Goal: Task Accomplishment & Management: Complete application form

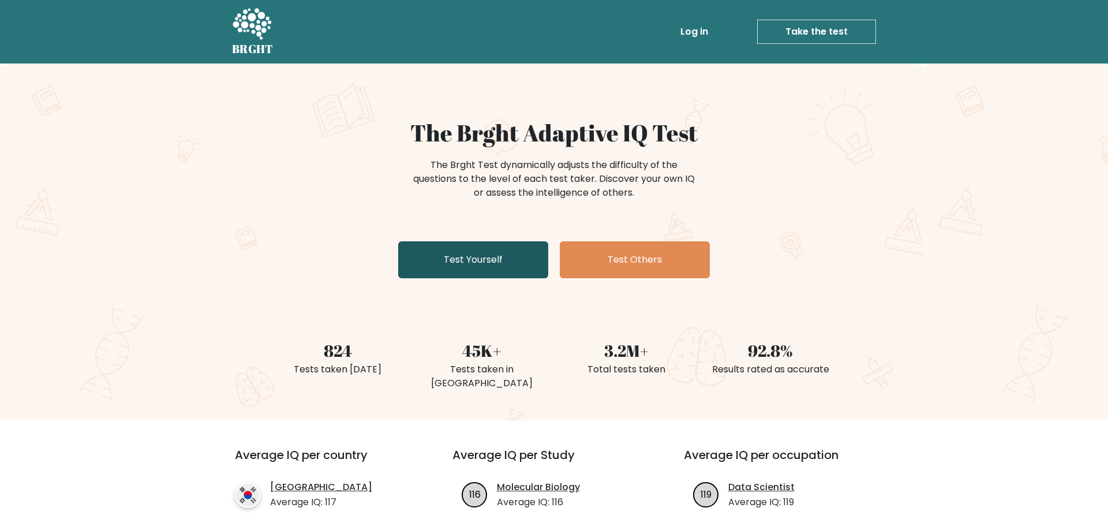
drag, startPoint x: 0, startPoint y: 0, endPoint x: 516, endPoint y: 259, distance: 577.6
click at [516, 259] on link "Test Yourself" at bounding box center [473, 259] width 150 height 37
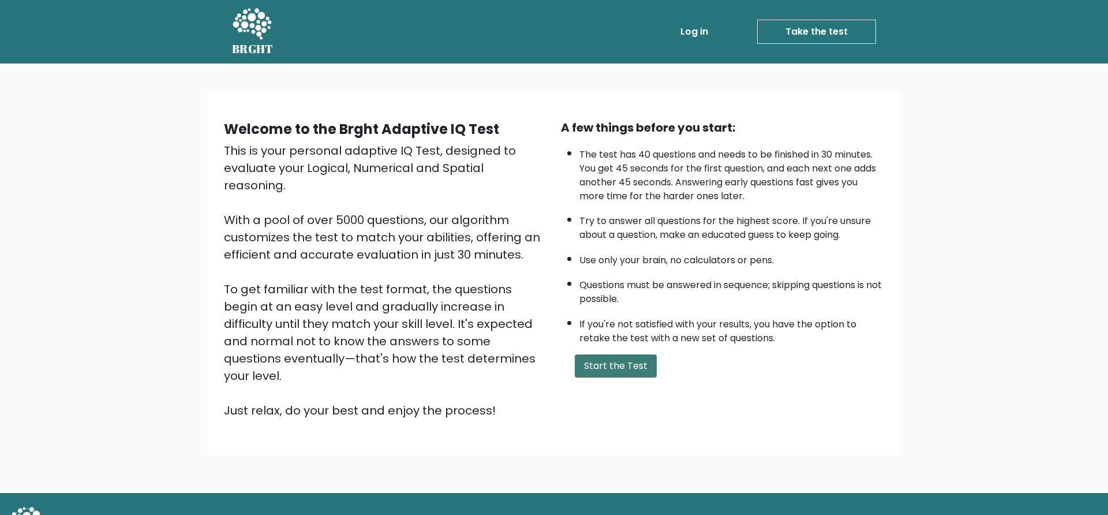
click at [608, 378] on button "Start the Test" at bounding box center [616, 365] width 82 height 23
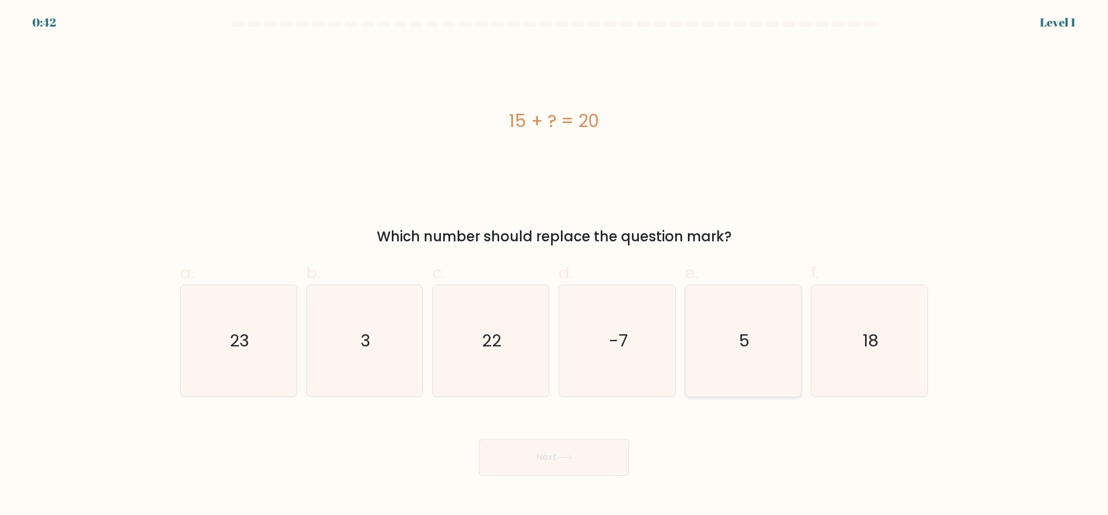
click at [736, 333] on icon "5" at bounding box center [743, 340] width 111 height 111
click at [555, 265] on input "e. 5" at bounding box center [554, 261] width 1 height 8
radio input "true"
click at [593, 474] on button "Next" at bounding box center [554, 457] width 150 height 37
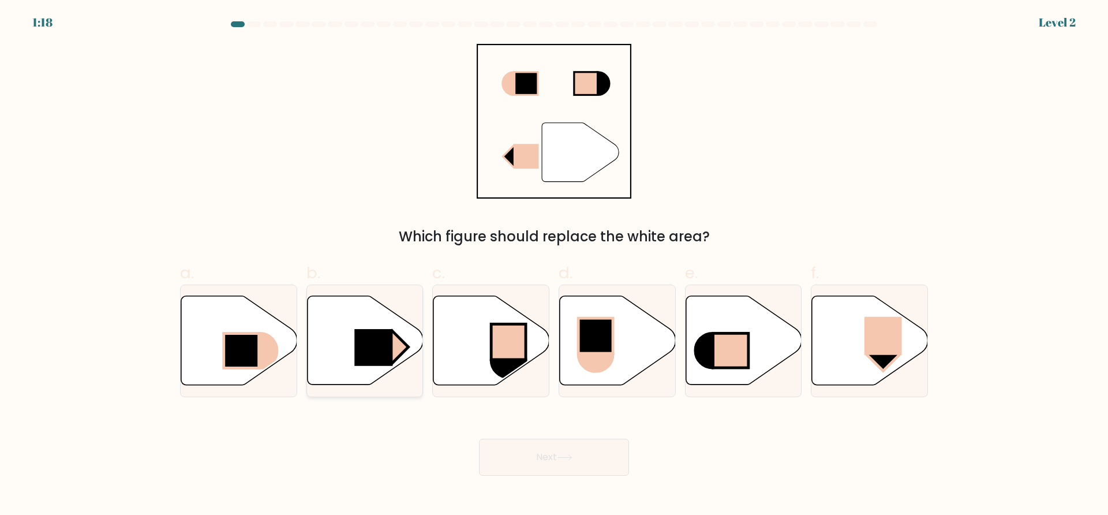
click at [390, 370] on icon at bounding box center [365, 340] width 116 height 89
click at [554, 265] on input "b." at bounding box center [554, 261] width 1 height 8
radio input "true"
click at [580, 455] on button "Next" at bounding box center [554, 457] width 150 height 37
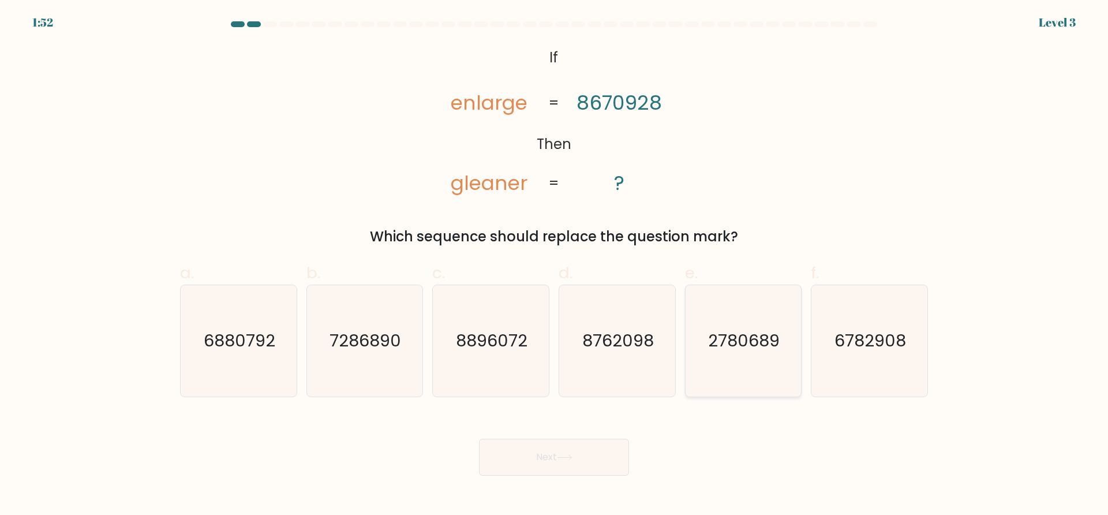
click at [720, 348] on text "2780689" at bounding box center [745, 340] width 72 height 23
click at [555, 265] on input "e. 2780689" at bounding box center [554, 261] width 1 height 8
radio input "true"
click at [574, 441] on button "Next" at bounding box center [554, 457] width 150 height 37
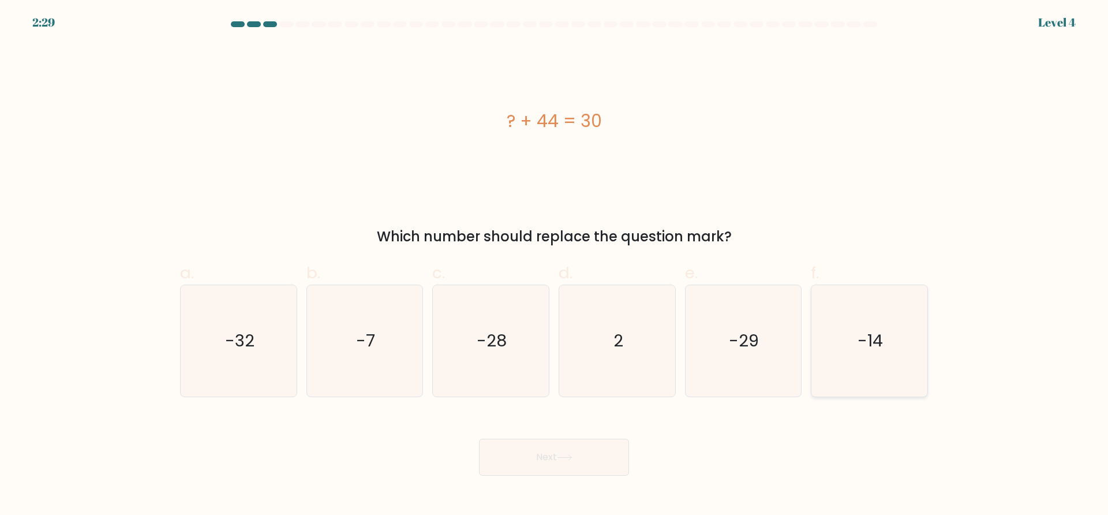
click at [873, 336] on text "-14" at bounding box center [871, 340] width 25 height 23
click at [555, 265] on input "f. -14" at bounding box center [554, 261] width 1 height 8
radio input "true"
click at [568, 476] on body "2:28 Level 4 a." at bounding box center [554, 257] width 1108 height 515
click at [564, 461] on button "Next" at bounding box center [554, 457] width 150 height 37
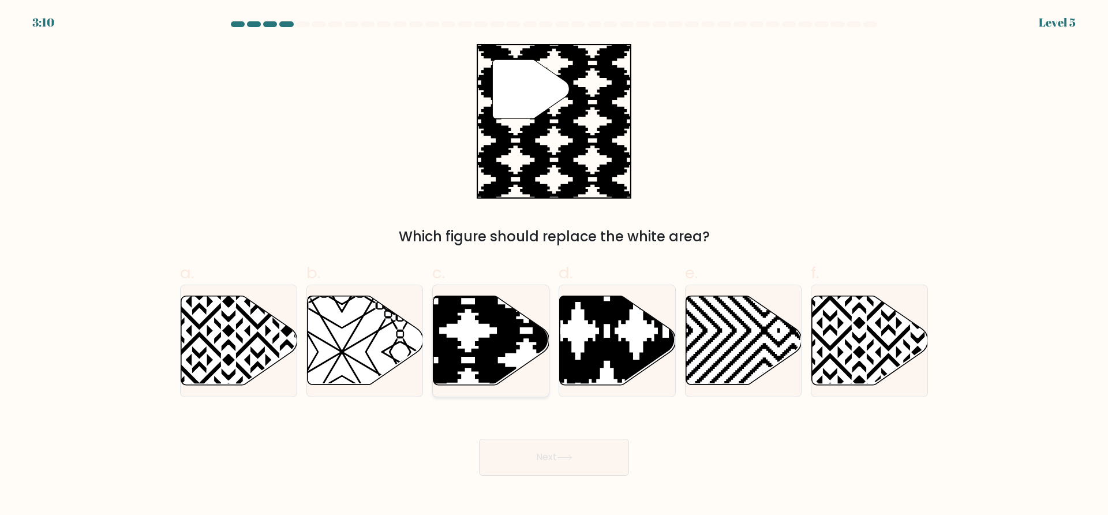
click at [451, 350] on icon at bounding box center [527, 389] width 234 height 234
click at [554, 265] on input "c." at bounding box center [554, 261] width 1 height 8
radio input "true"
click at [502, 476] on body "3:10 Level 5" at bounding box center [554, 257] width 1108 height 515
click at [512, 462] on button "Next" at bounding box center [554, 457] width 150 height 37
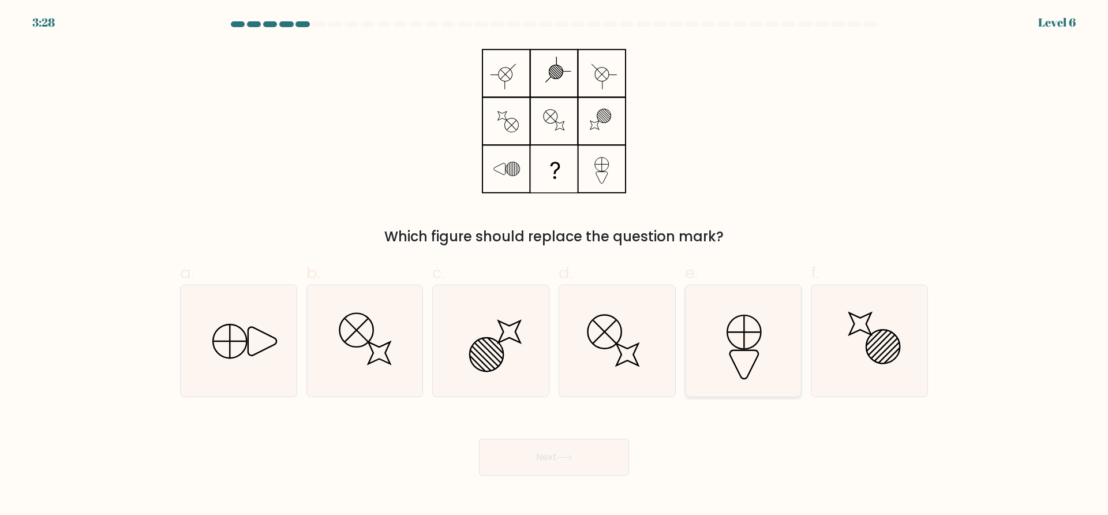
click at [751, 355] on icon at bounding box center [743, 340] width 111 height 111
click at [555, 265] on input "e." at bounding box center [554, 261] width 1 height 8
radio input "true"
click at [559, 442] on button "Next" at bounding box center [554, 457] width 150 height 37
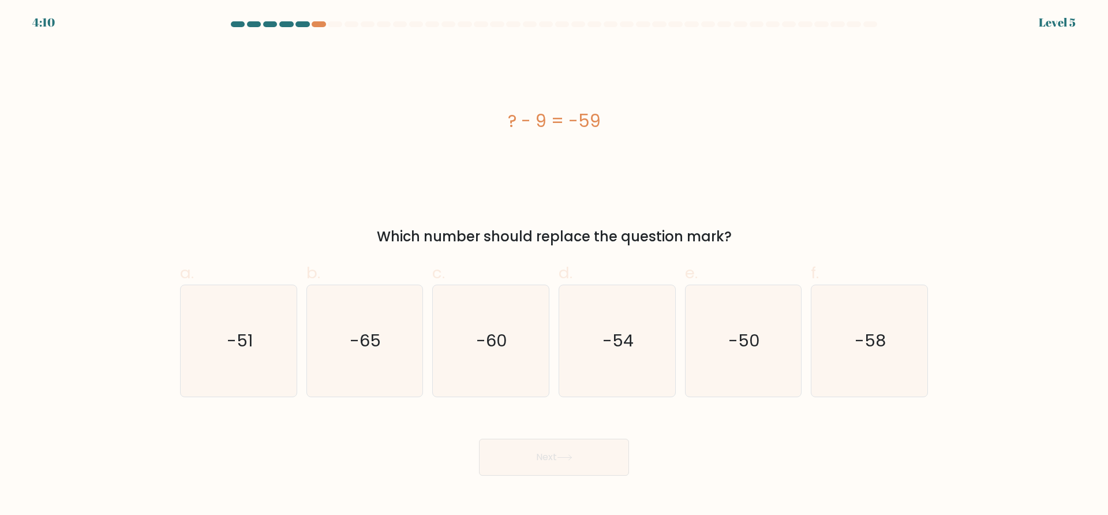
click at [551, 353] on div "c. -60" at bounding box center [491, 329] width 126 height 136
click at [579, 446] on button "Next" at bounding box center [554, 457] width 150 height 37
click at [611, 345] on text "-54" at bounding box center [618, 340] width 31 height 23
click at [555, 265] on input "d. -54" at bounding box center [554, 261] width 1 height 8
radio input "true"
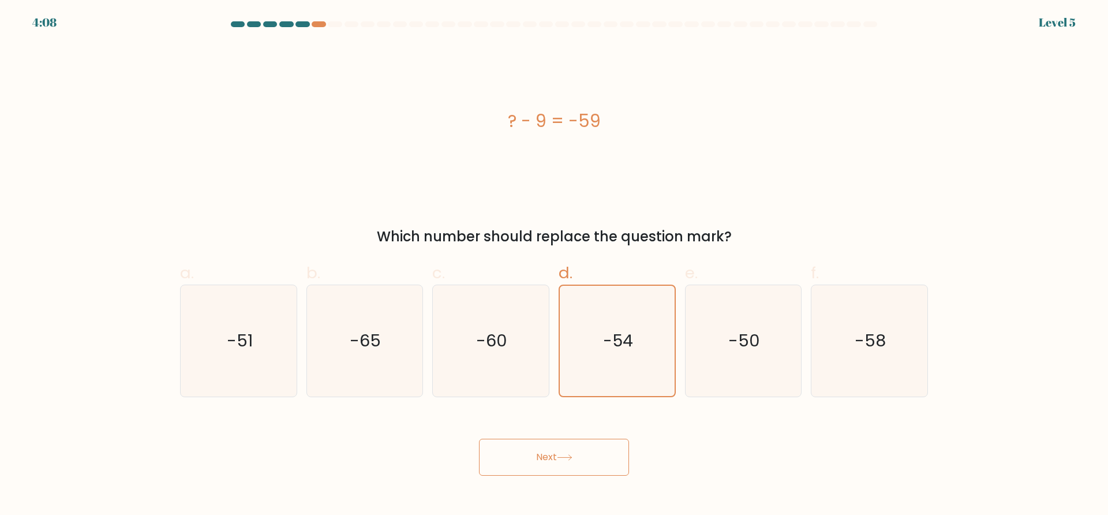
click at [581, 450] on button "Next" at bounding box center [554, 457] width 150 height 37
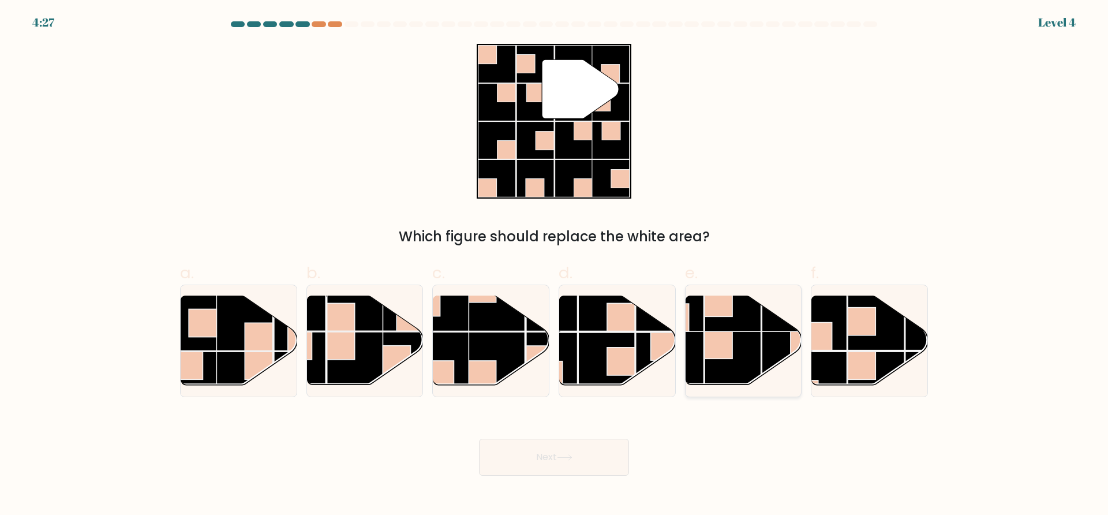
click at [723, 338] on rect at bounding box center [719, 345] width 28 height 28
click at [555, 265] on input "e." at bounding box center [554, 261] width 1 height 8
radio input "true"
click at [565, 472] on button "Next" at bounding box center [554, 457] width 150 height 37
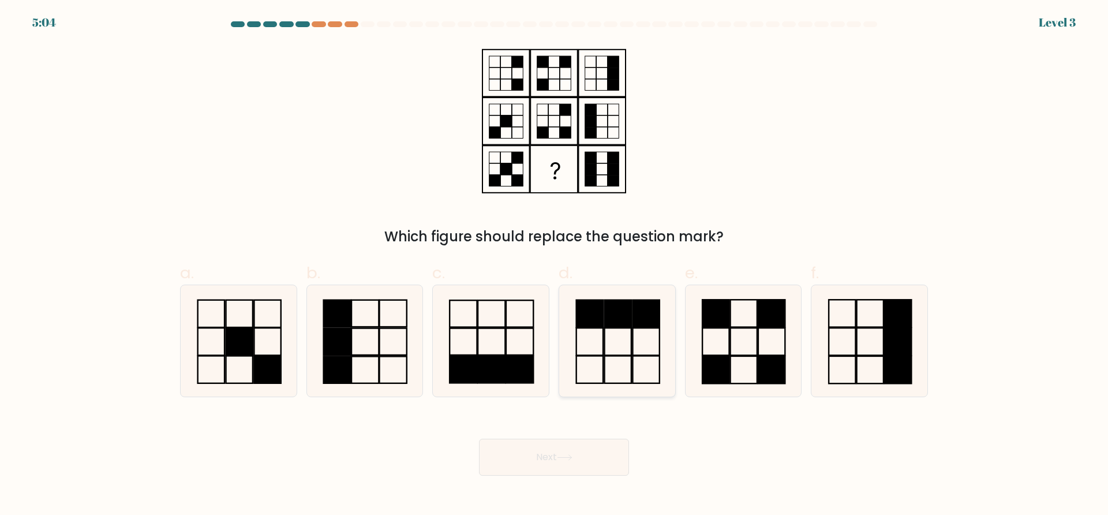
click at [663, 324] on icon at bounding box center [617, 340] width 111 height 111
click at [555, 265] on input "d." at bounding box center [554, 261] width 1 height 8
radio input "true"
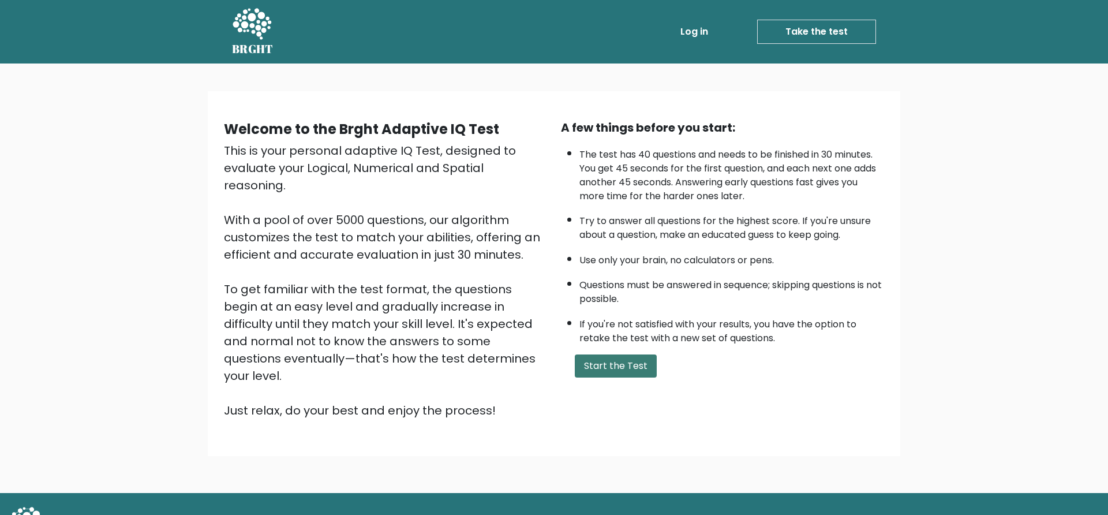
click at [624, 378] on button "Start the Test" at bounding box center [616, 365] width 82 height 23
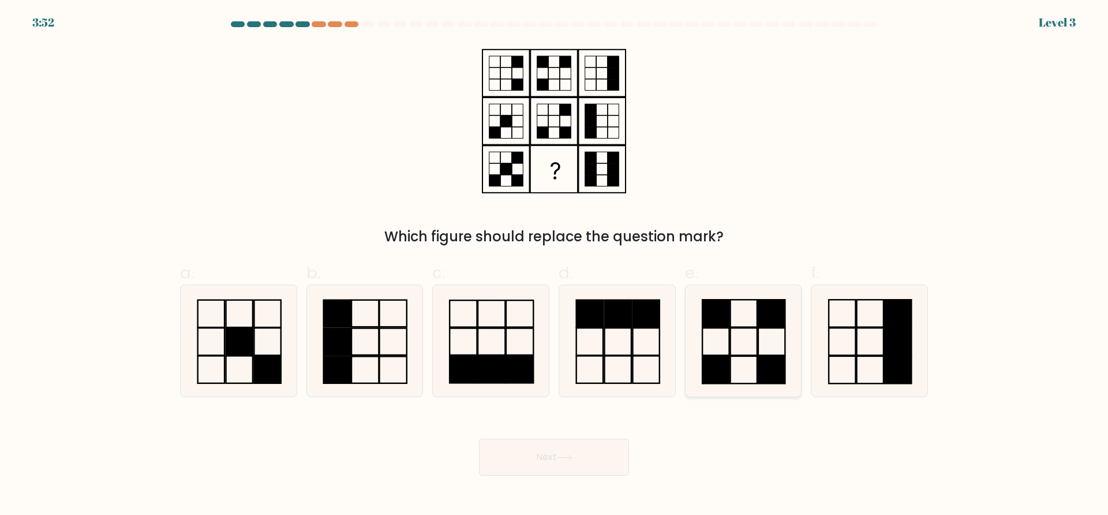
click at [764, 342] on icon at bounding box center [743, 340] width 111 height 111
click at [555, 265] on input "e." at bounding box center [554, 261] width 1 height 8
radio input "true"
click at [594, 453] on button "Next" at bounding box center [554, 457] width 150 height 37
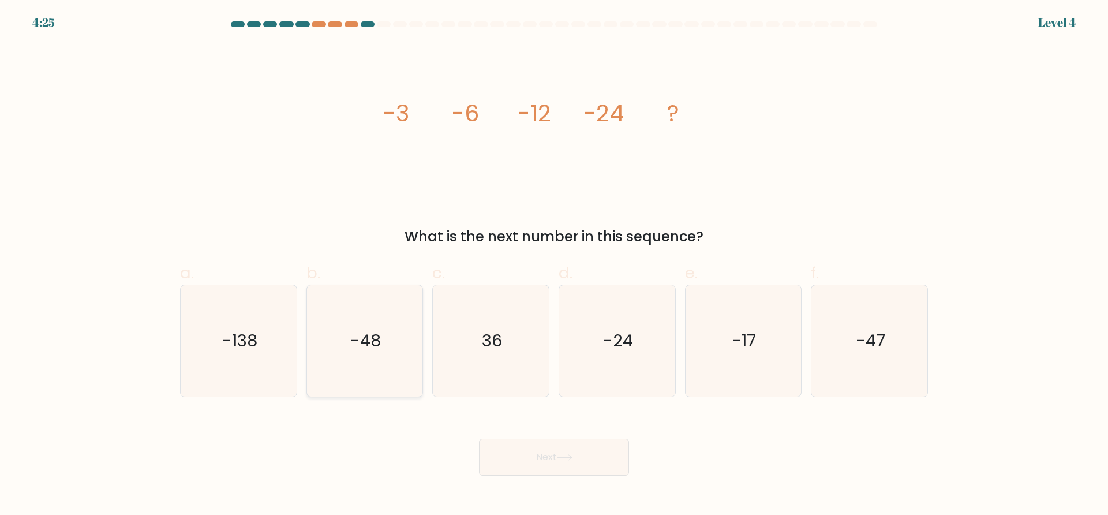
click at [358, 350] on icon "-48" at bounding box center [364, 340] width 111 height 111
click at [554, 265] on input "b. -48" at bounding box center [554, 261] width 1 height 8
radio input "true"
click at [583, 484] on body "4:24 Level 4" at bounding box center [554, 257] width 1108 height 515
click at [573, 461] on button "Next" at bounding box center [554, 457] width 150 height 37
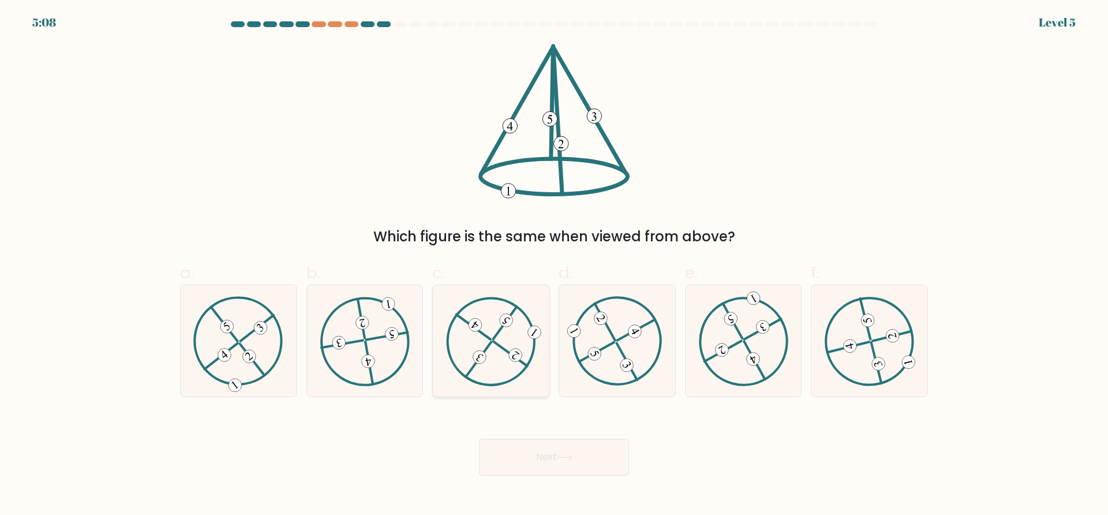
click at [540, 343] on div at bounding box center [490, 341] width 117 height 113
